Goal: Transaction & Acquisition: Purchase product/service

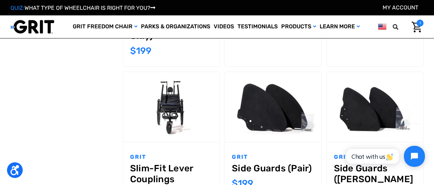
scroll to position [588, 0]
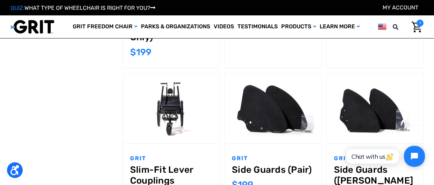
click at [267, 144] on div "GRIT Side Guards (Pair) MSRP: Was: Now: $199" at bounding box center [273, 183] width 96 height 79
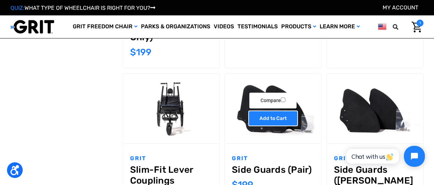
click at [267, 113] on link "Add to Cart" at bounding box center [273, 118] width 50 height 16
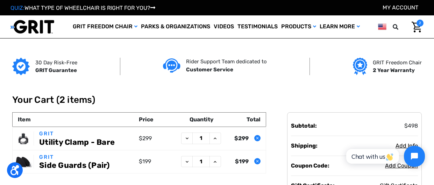
scroll to position [0, 0]
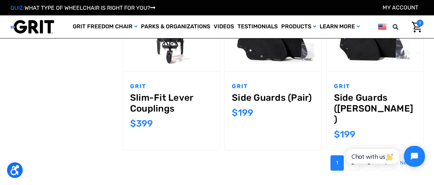
scroll to position [660, 0]
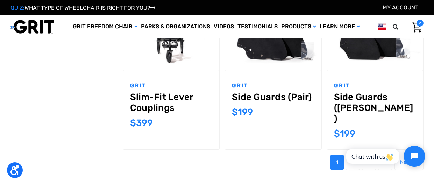
click at [352, 141] on html "Chat with us" at bounding box center [384, 156] width 92 height 33
click at [354, 140] on html "Chat with us" at bounding box center [384, 156] width 92 height 33
click at [351, 154] on link "2" at bounding box center [353, 161] width 14 height 15
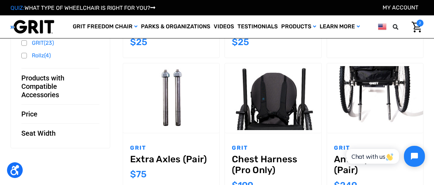
scroll to position [146, 0]
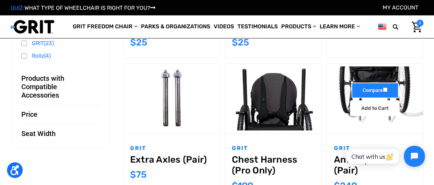
click at [384, 89] on input "Compare" at bounding box center [385, 89] width 5 height 5
click at [370, 87] on label "Compare" at bounding box center [374, 90] width 47 height 16
click at [383, 87] on input "Compare" at bounding box center [385, 89] width 5 height 5
checkbox input "false"
click at [419, 85] on div "Compare Add to Cart The item has been added" at bounding box center [375, 98] width 96 height 36
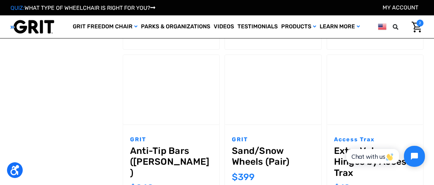
scroll to position [298, 0]
